Goal: Task Accomplishment & Management: Use online tool/utility

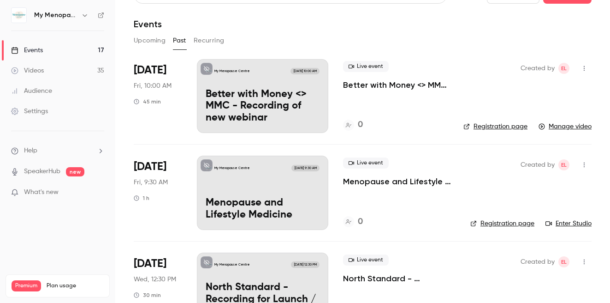
scroll to position [15, 0]
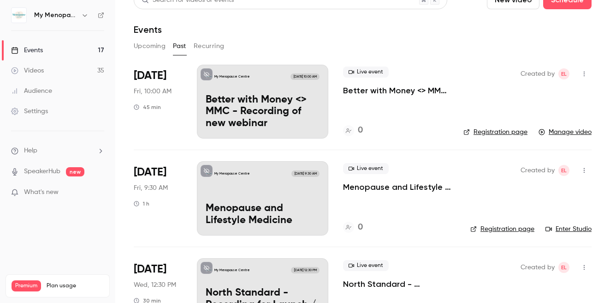
click at [146, 42] on button "Upcoming" at bounding box center [150, 46] width 32 height 15
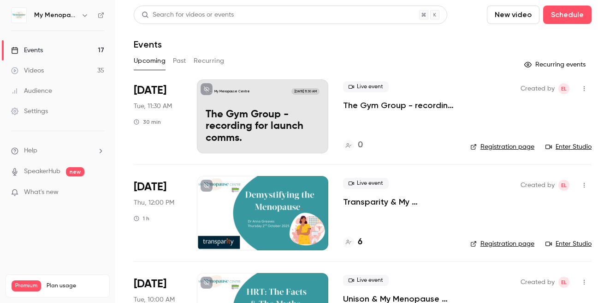
click at [277, 124] on p "The Gym Group - recording for launch comms." at bounding box center [263, 127] width 114 height 36
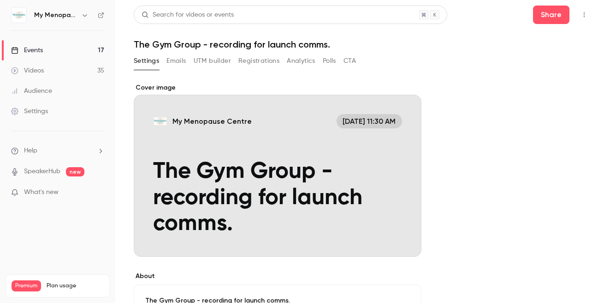
click at [584, 17] on icon "button" at bounding box center [584, 15] width 7 height 6
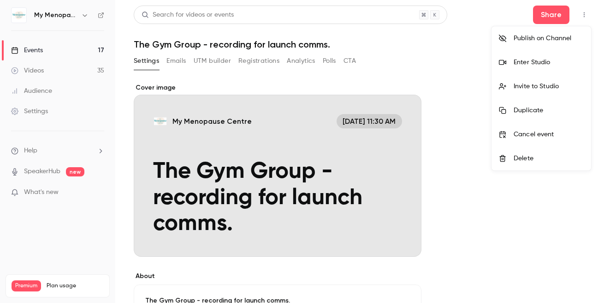
click at [523, 61] on div "Enter Studio" at bounding box center [549, 62] width 70 height 9
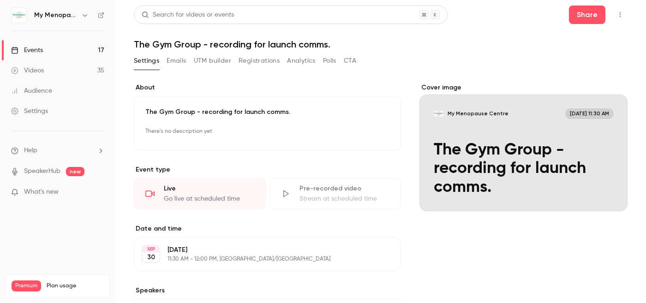
click at [32, 49] on div "Events" at bounding box center [27, 50] width 32 height 9
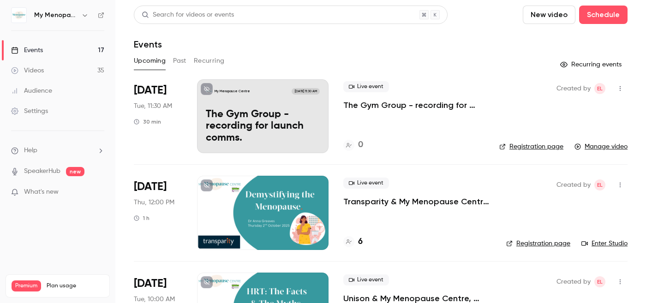
click at [274, 107] on div "My Menopause Centre Sep 30, 11:30 AM The Gym Group - recording for launch comms." at bounding box center [262, 116] width 131 height 74
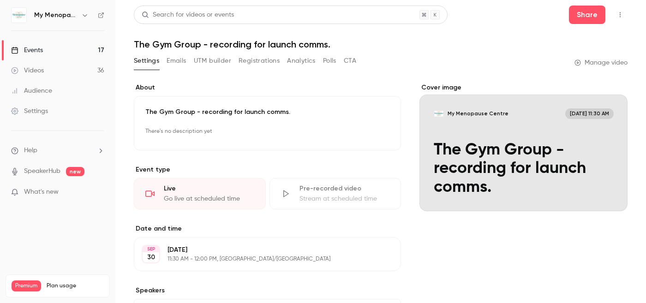
click at [126, 59] on main "**********" at bounding box center [380, 151] width 530 height 303
click at [148, 60] on button "Settings" at bounding box center [146, 61] width 25 height 15
click at [177, 60] on button "Emails" at bounding box center [176, 61] width 19 height 15
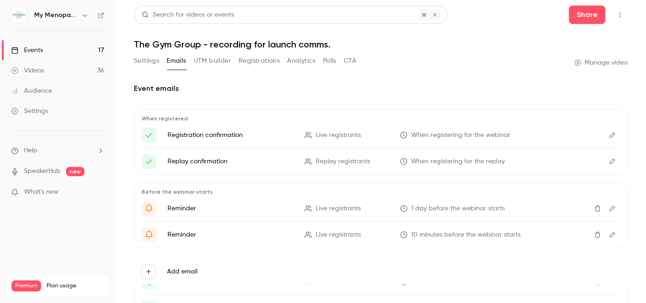
click at [208, 60] on button "UTM builder" at bounding box center [212, 61] width 37 height 15
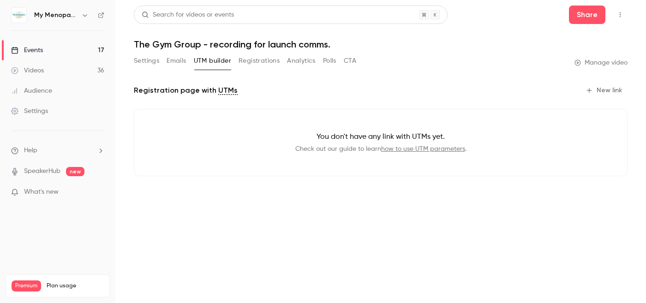
click at [261, 58] on button "Registrations" at bounding box center [258, 61] width 41 height 15
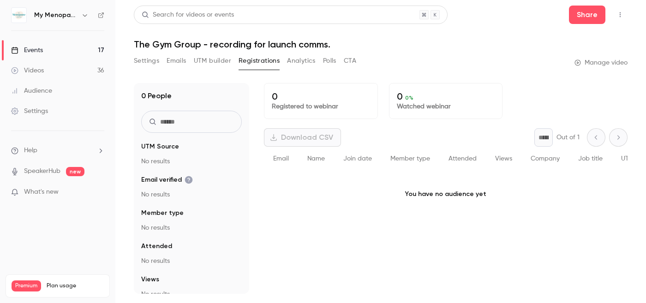
click at [301, 56] on button "Analytics" at bounding box center [301, 61] width 29 height 15
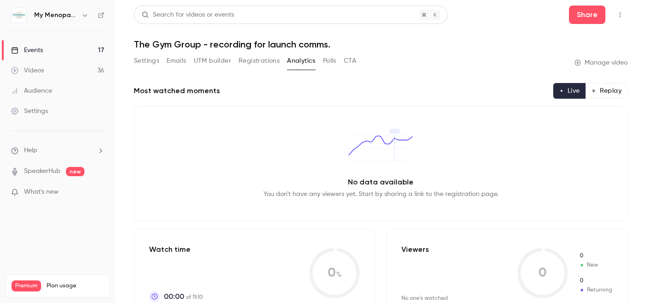
click at [327, 65] on button "Polls" at bounding box center [329, 61] width 13 height 15
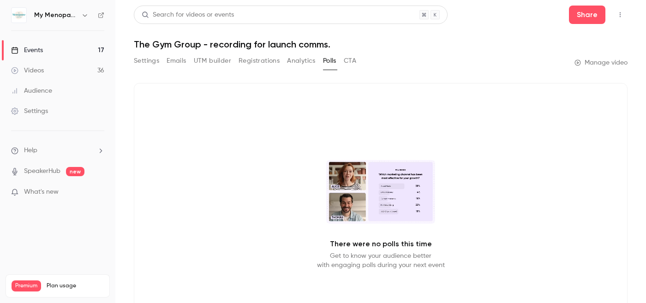
click at [352, 60] on button "CTA" at bounding box center [350, 61] width 12 height 15
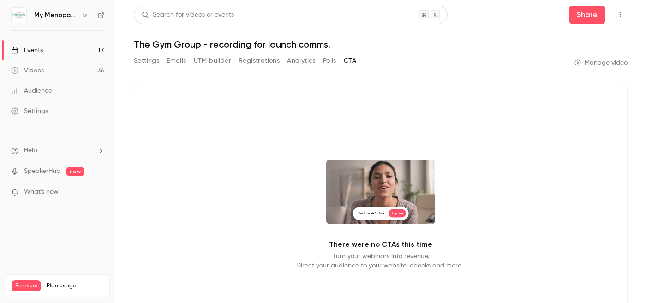
click at [144, 59] on button "Settings" at bounding box center [146, 61] width 25 height 15
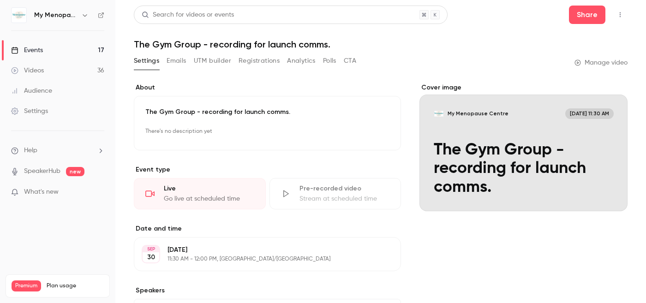
click at [24, 48] on div "Events" at bounding box center [27, 50] width 32 height 9
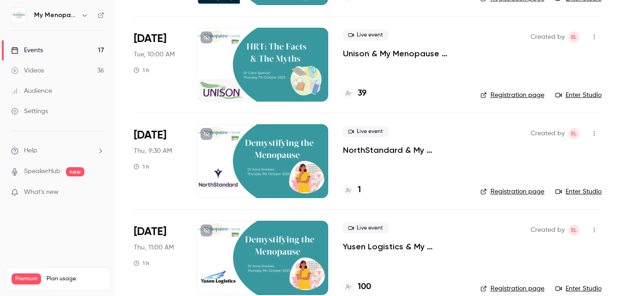
scroll to position [237, 0]
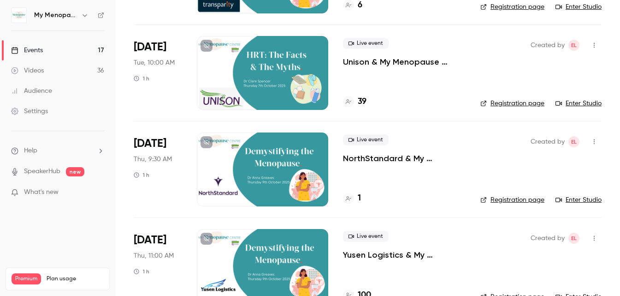
click at [259, 70] on div at bounding box center [262, 73] width 131 height 74
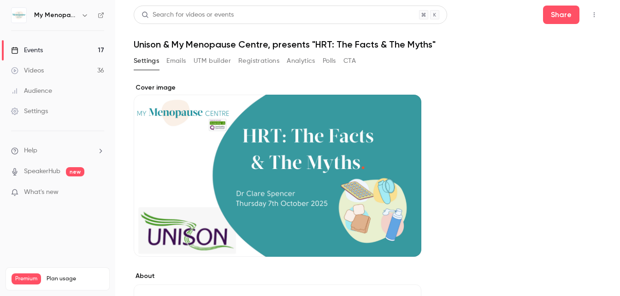
click at [596, 15] on icon "button" at bounding box center [594, 15] width 7 height 6
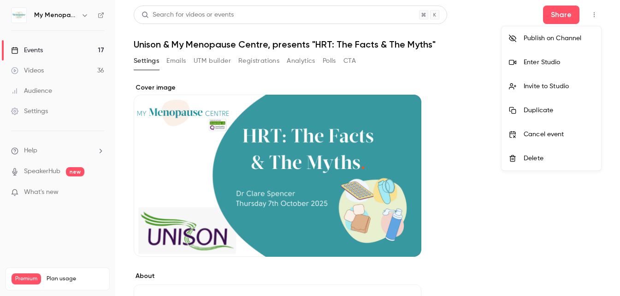
click at [555, 86] on div "Invite to Studio" at bounding box center [559, 86] width 70 height 9
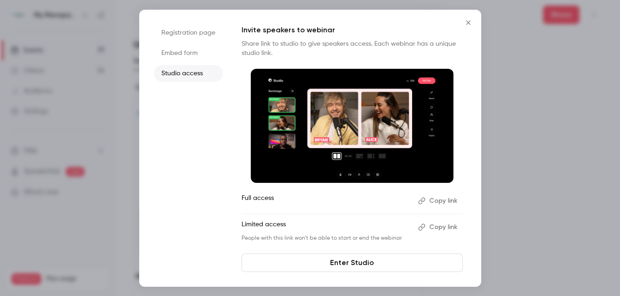
click at [375, 263] on link "Enter Studio" at bounding box center [352, 262] width 221 height 18
click at [470, 23] on icon "Close" at bounding box center [468, 22] width 11 height 7
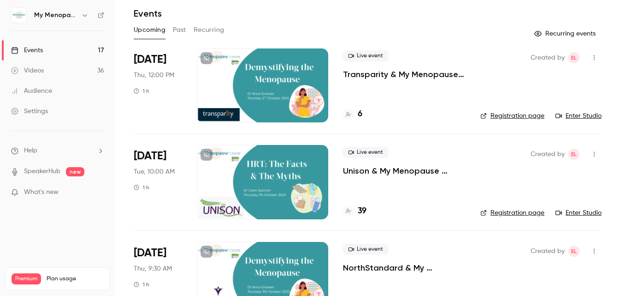
scroll to position [14, 0]
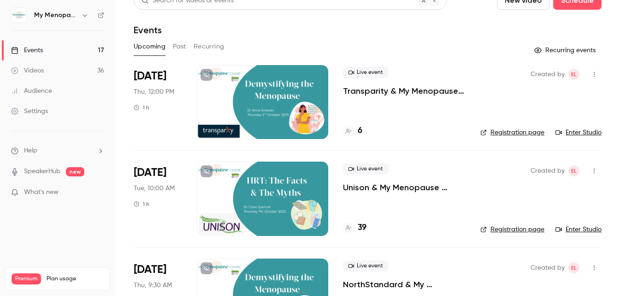
click at [425, 50] on div "Upcoming Past Recurring" at bounding box center [368, 46] width 468 height 15
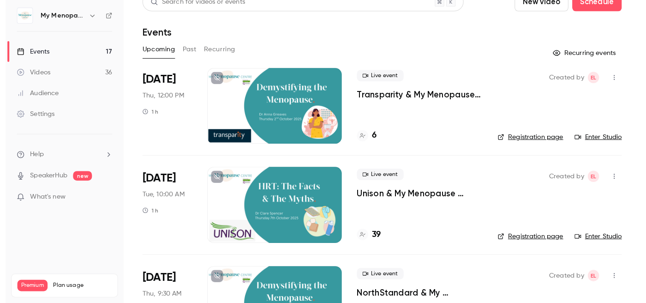
scroll to position [0, 0]
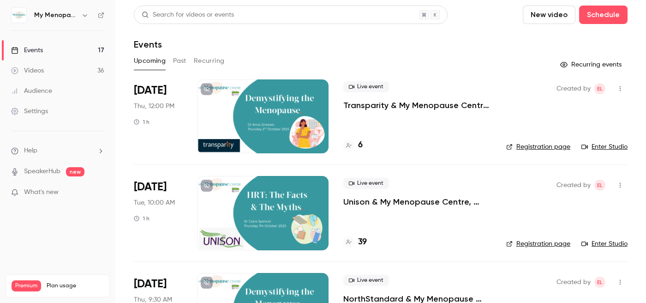
click at [410, 40] on div "Events" at bounding box center [381, 44] width 494 height 11
